Goal: Transaction & Acquisition: Purchase product/service

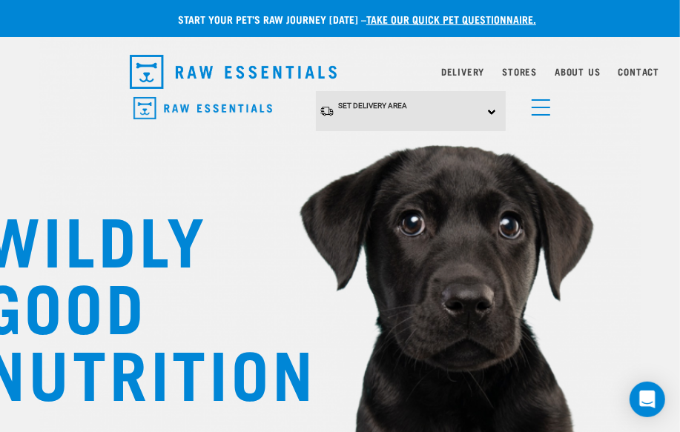
click at [540, 102] on link "menu" at bounding box center [537, 103] width 27 height 27
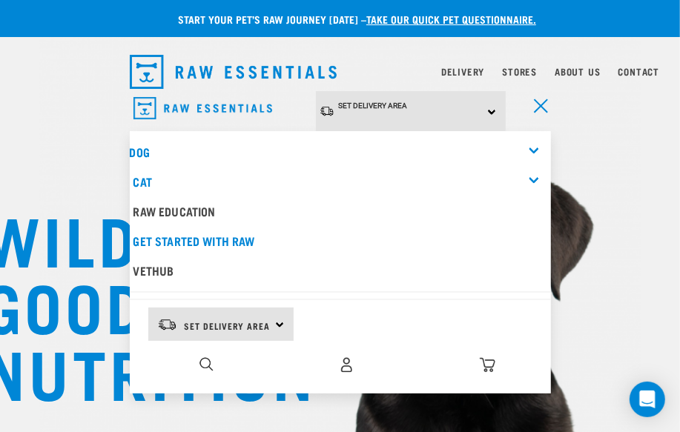
click at [535, 145] on div "Dog" at bounding box center [340, 152] width 421 height 30
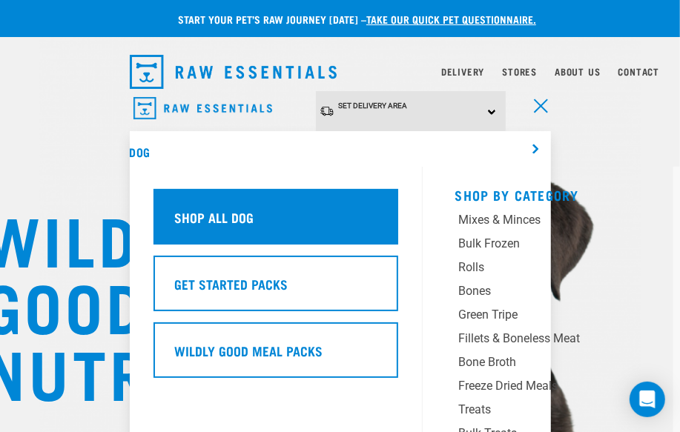
click at [199, 227] on div "Shop All Dog" at bounding box center [275, 217] width 245 height 56
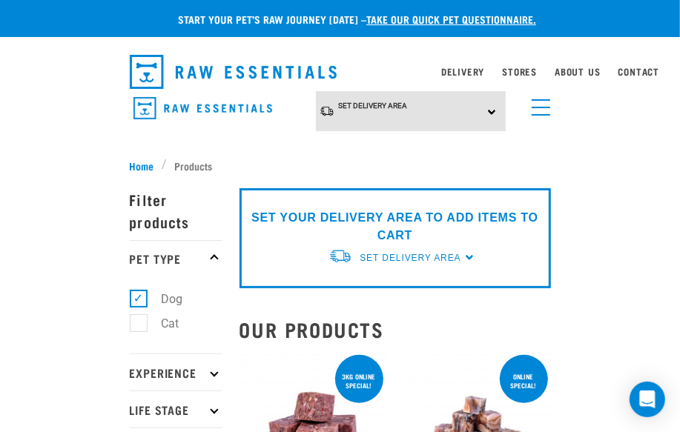
click at [546, 96] on link "menu" at bounding box center [537, 103] width 27 height 27
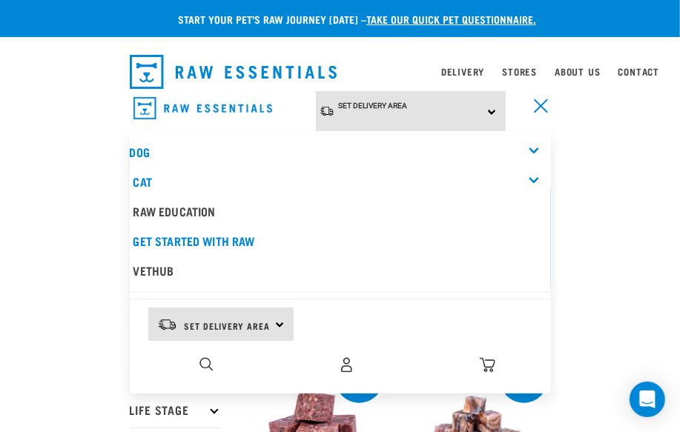
click at [530, 143] on div "Dog" at bounding box center [340, 152] width 421 height 30
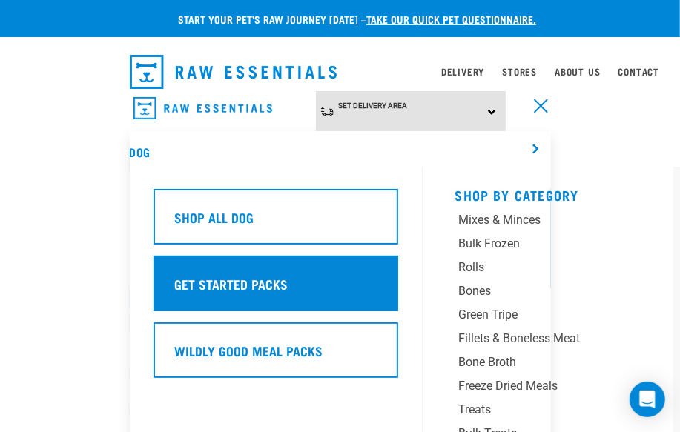
click at [225, 266] on div "Get Started Packs" at bounding box center [275, 284] width 245 height 56
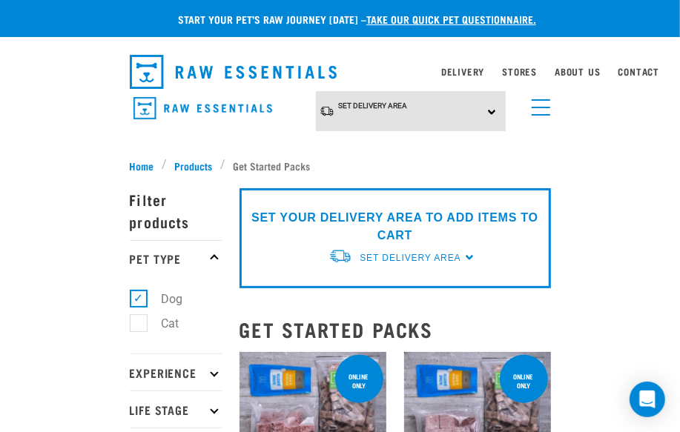
click at [545, 102] on link "menu" at bounding box center [537, 103] width 27 height 27
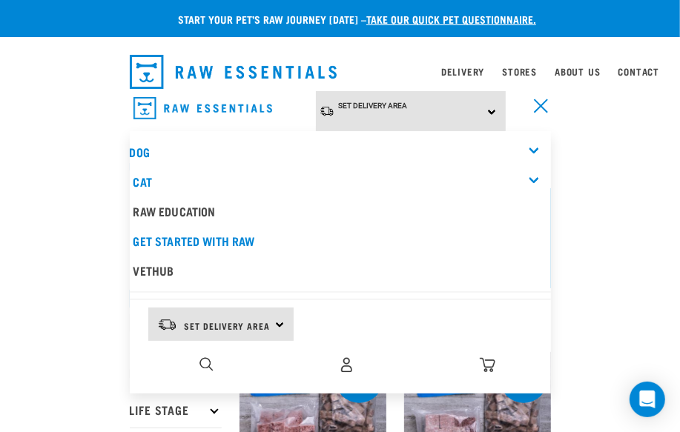
click at [526, 146] on div "Dog" at bounding box center [340, 152] width 421 height 30
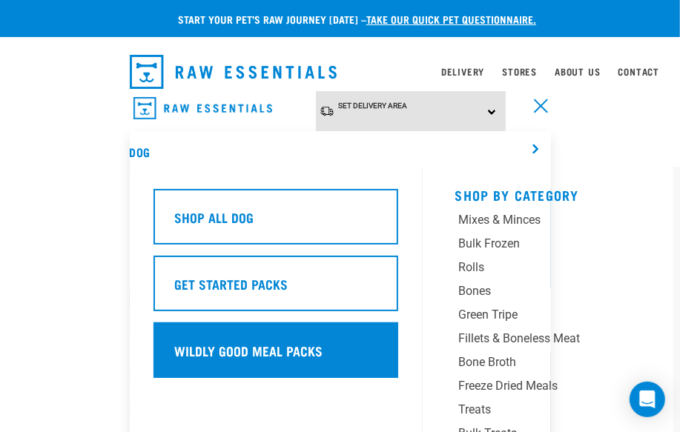
click at [281, 357] on div "Wildly Good Meal Packs" at bounding box center [275, 351] width 245 height 56
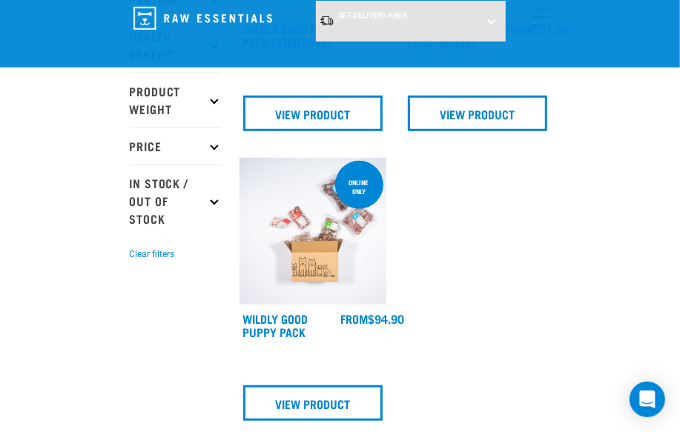
scroll to position [404, 0]
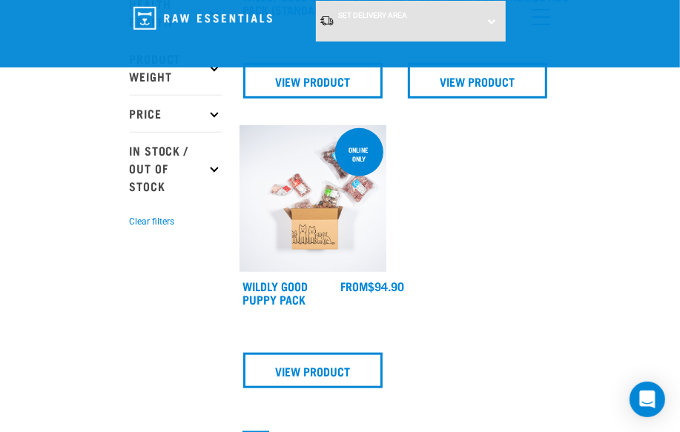
click at [324, 221] on img at bounding box center [312, 198] width 147 height 147
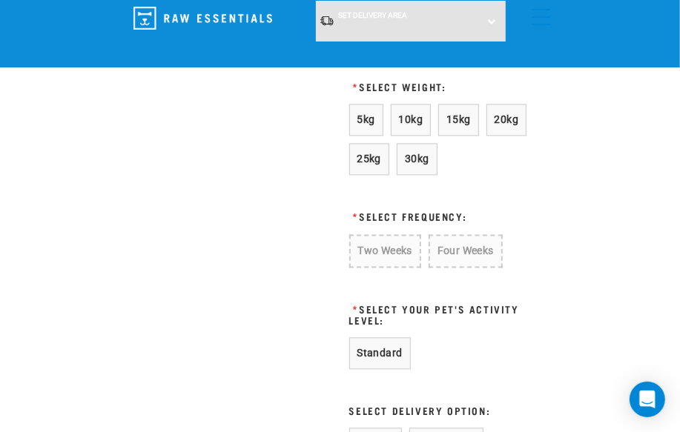
scroll to position [1280, 0]
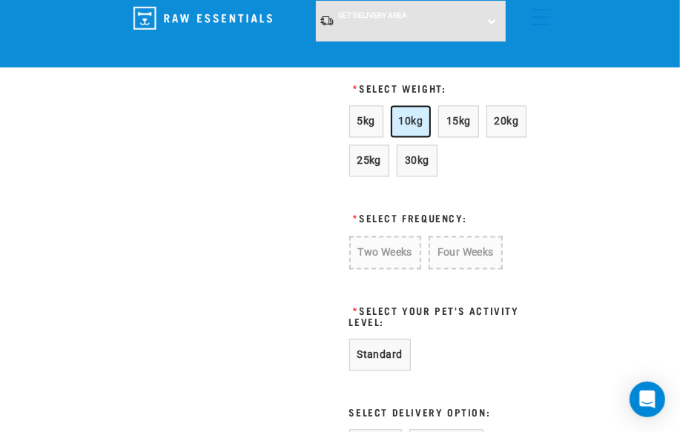
click at [417, 118] on span "10kg" at bounding box center [411, 121] width 24 height 12
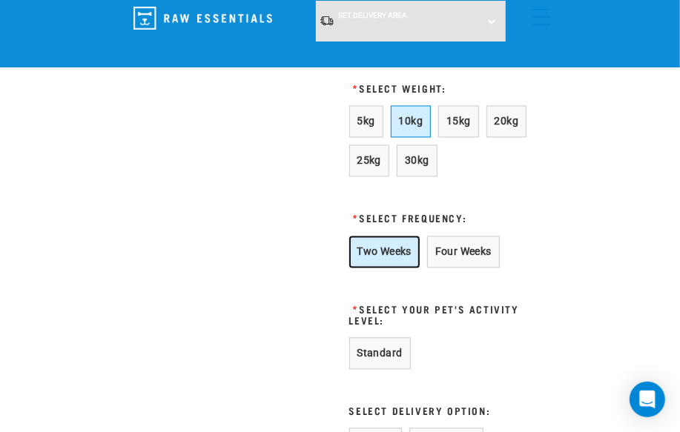
click at [379, 254] on button "Two Weeks" at bounding box center [384, 252] width 70 height 32
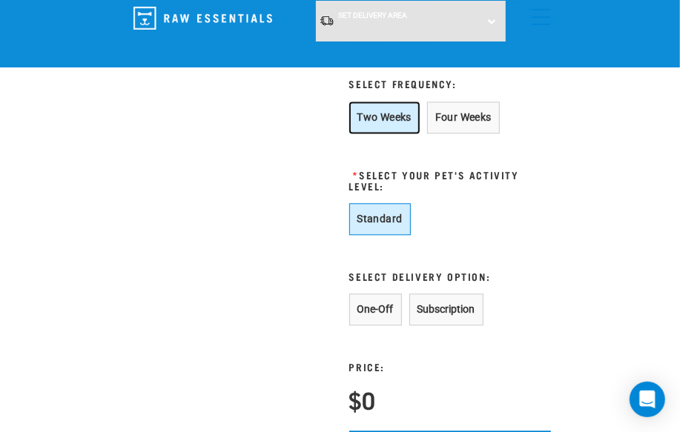
scroll to position [1415, 0]
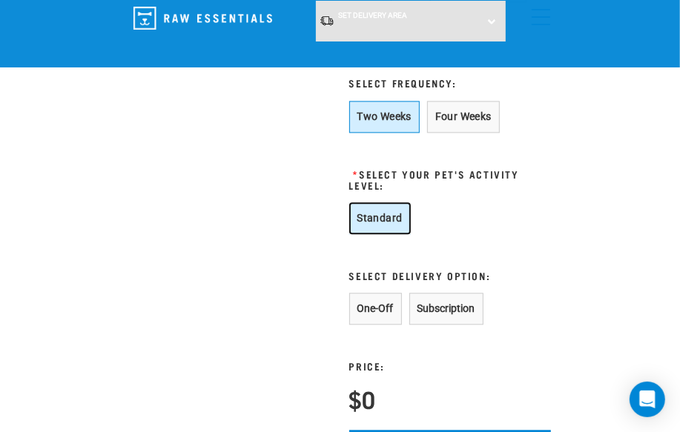
click at [354, 222] on button "Standard" at bounding box center [380, 218] width 62 height 32
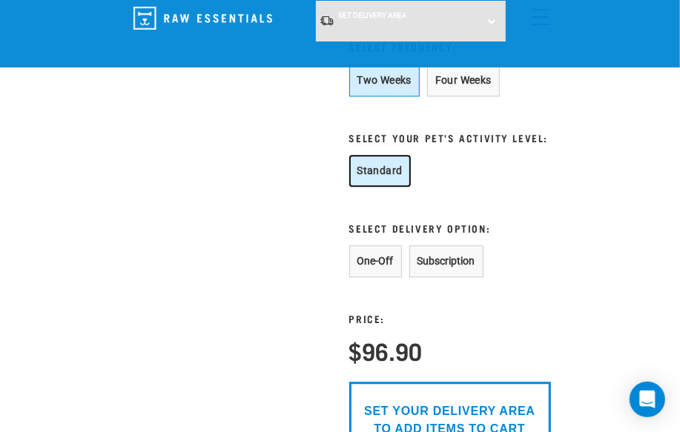
scroll to position [1483, 0]
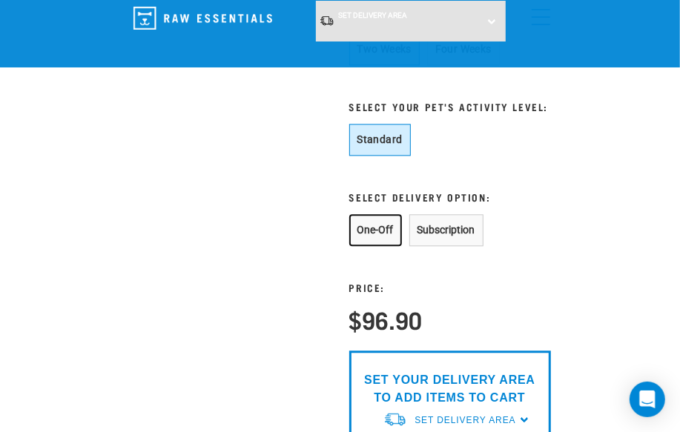
click at [398, 228] on button "One-Off" at bounding box center [375, 230] width 53 height 32
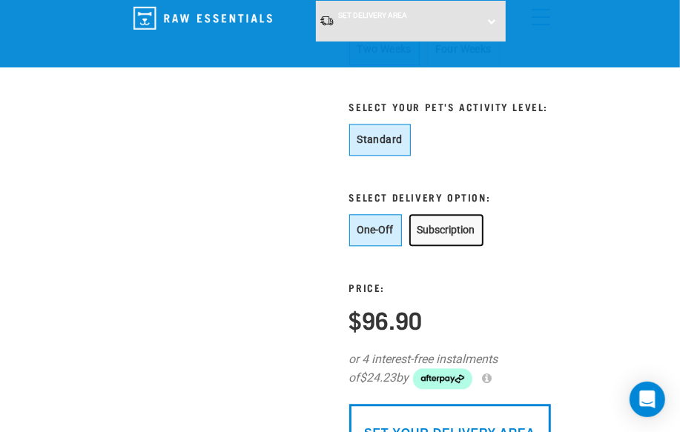
click at [473, 225] on button "Subscription" at bounding box center [446, 230] width 74 height 32
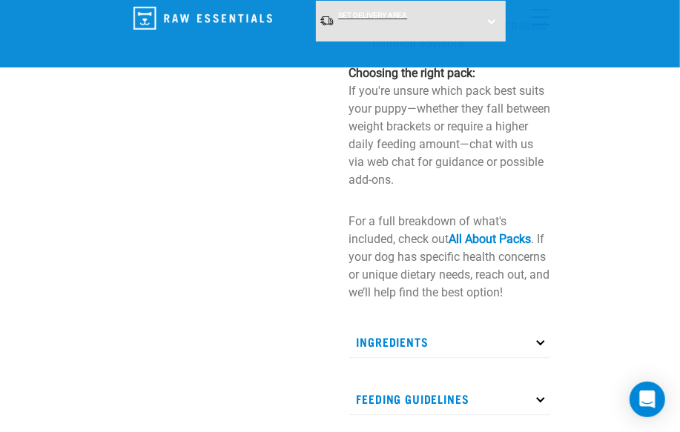
scroll to position [606, 0]
